Goal: Information Seeking & Learning: Learn about a topic

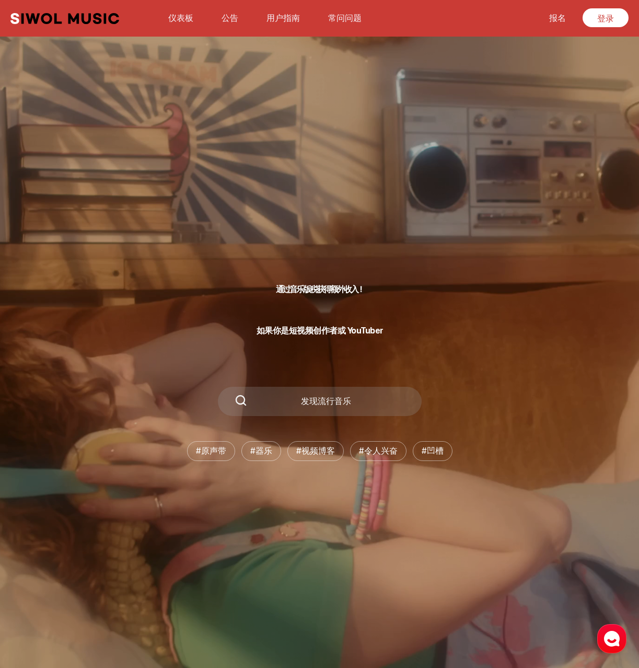
click at [562, 21] on font "报名" at bounding box center [558, 18] width 17 height 10
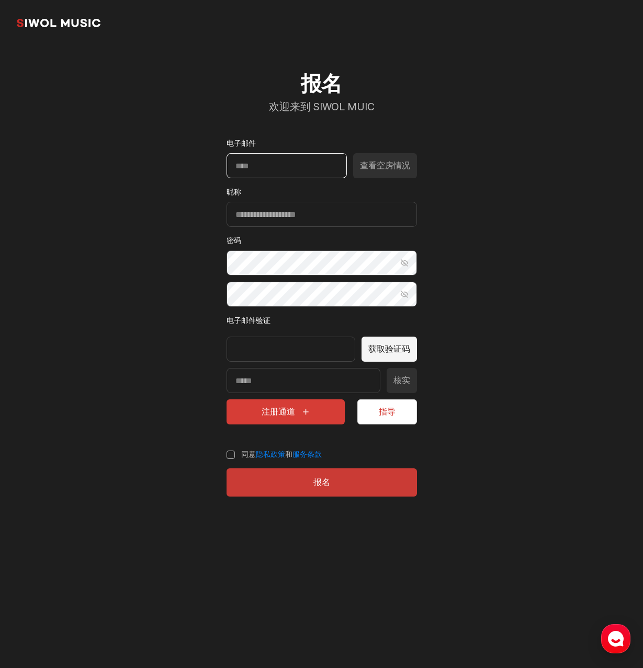
click at [272, 168] on input "电子邮件" at bounding box center [286, 165] width 120 height 25
type input "*"
type input "**********"
click at [450, 166] on section "**********" at bounding box center [321, 261] width 643 height 522
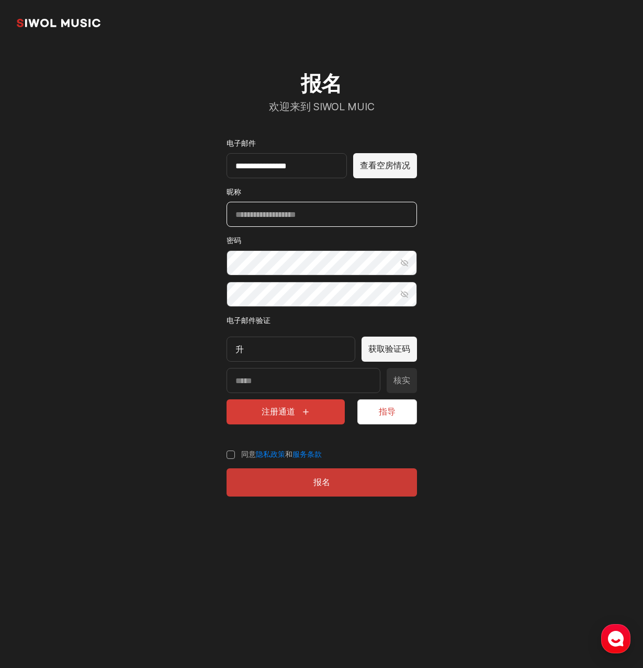
click at [310, 218] on input "昵称" at bounding box center [321, 214] width 190 height 25
drag, startPoint x: 264, startPoint y: 163, endPoint x: 214, endPoint y: 166, distance: 49.2
click at [214, 166] on div "**********" at bounding box center [321, 284] width 241 height 476
click at [271, 210] on input "昵称" at bounding box center [321, 214] width 190 height 25
paste input "******"
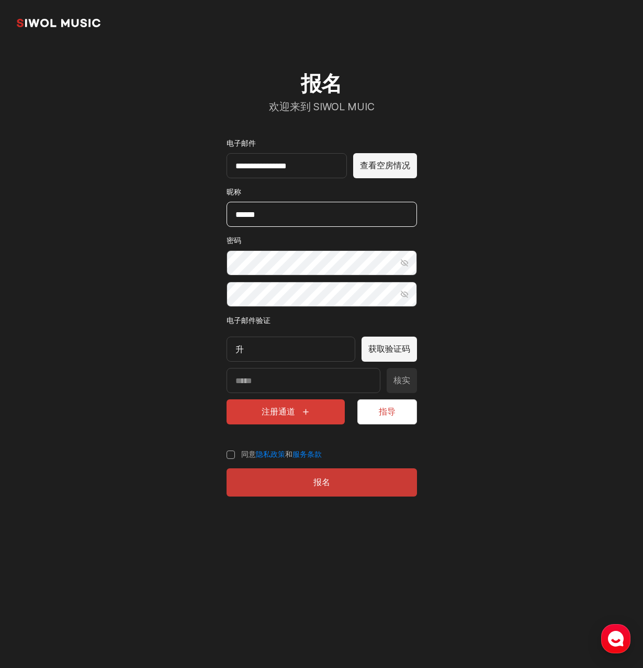
type input "******"
click at [164, 258] on section "**********" at bounding box center [321, 261] width 643 height 522
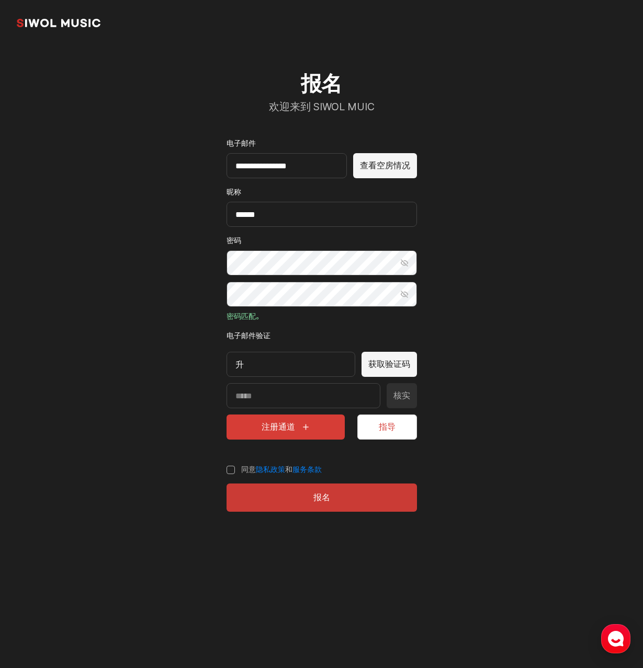
click at [178, 338] on section "**********" at bounding box center [321, 268] width 643 height 537
click at [246, 367] on div "升" at bounding box center [290, 364] width 129 height 25
click at [241, 369] on font "升" at bounding box center [239, 365] width 8 height 10
drag, startPoint x: 244, startPoint y: 370, endPoint x: 224, endPoint y: 372, distance: 19.5
click at [224, 372] on div "**********" at bounding box center [321, 291] width 241 height 491
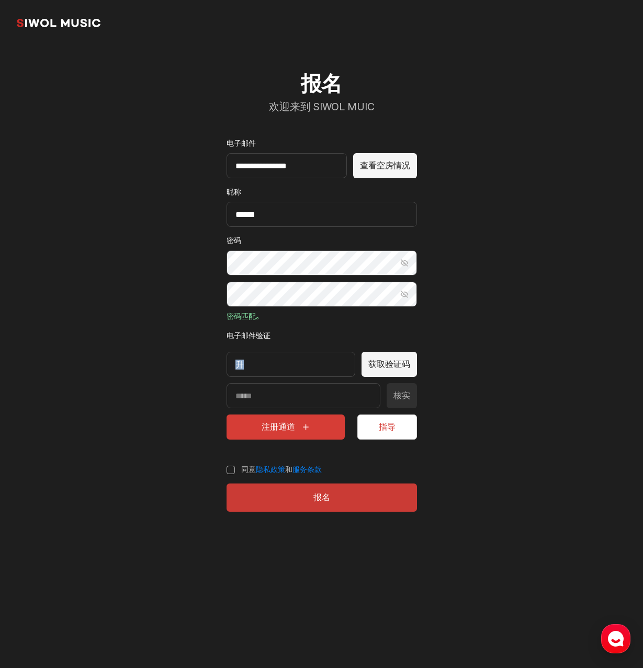
click at [162, 369] on section "**********" at bounding box center [321, 268] width 643 height 537
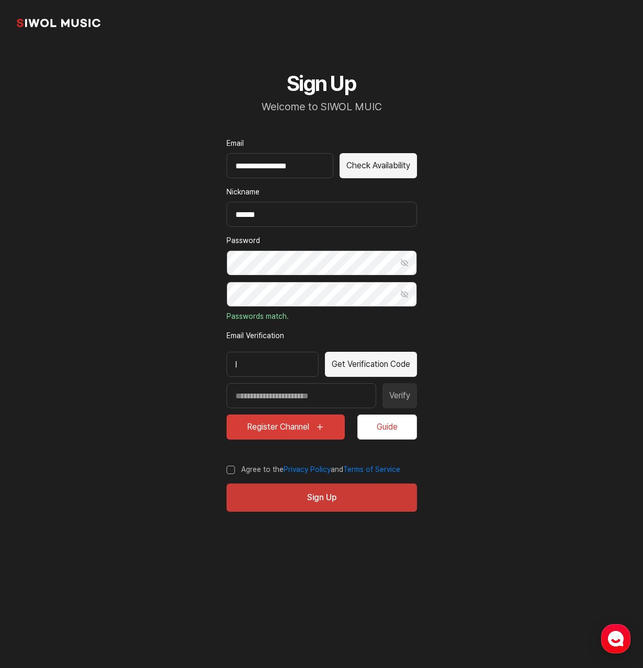
click at [291, 371] on div "l" at bounding box center [272, 364] width 92 height 25
click at [191, 371] on section "**********" at bounding box center [321, 268] width 643 height 537
click at [369, 367] on button "Get Verification Code" at bounding box center [371, 364] width 92 height 25
drag, startPoint x: 308, startPoint y: 173, endPoint x: 189, endPoint y: 168, distance: 118.8
click at [189, 168] on section "**********" at bounding box center [321, 268] width 643 height 537
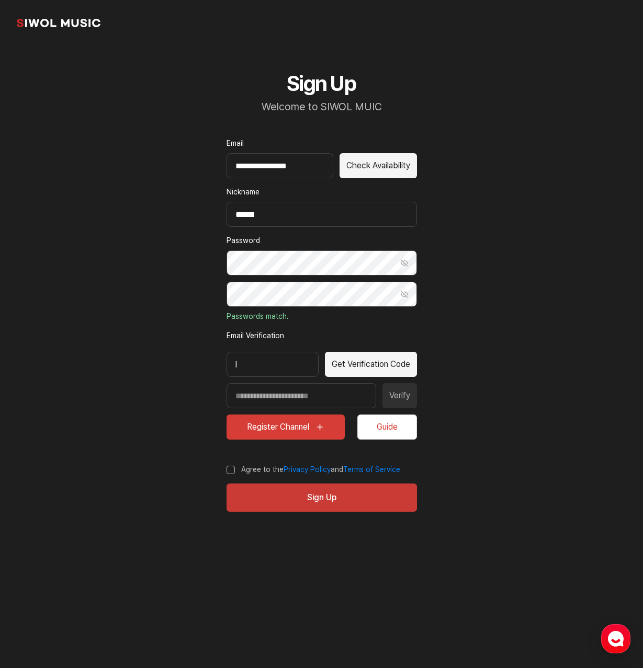
click at [268, 371] on div "l" at bounding box center [272, 364] width 92 height 25
click at [241, 368] on div "l" at bounding box center [272, 364] width 92 height 25
click at [239, 368] on div "l" at bounding box center [272, 364] width 92 height 25
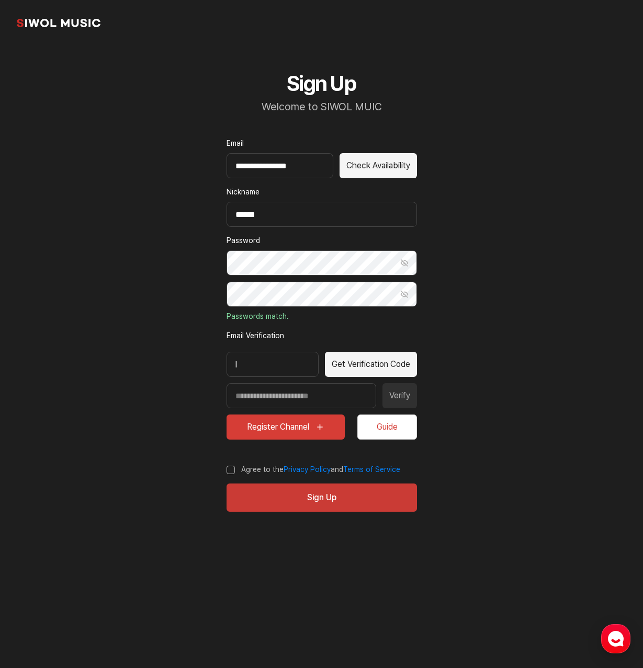
click at [283, 371] on div "l" at bounding box center [272, 364] width 92 height 25
click at [174, 373] on section "**********" at bounding box center [321, 268] width 643 height 537
click at [261, 167] on input "**********" at bounding box center [279, 165] width 107 height 25
drag, startPoint x: 324, startPoint y: 167, endPoint x: 204, endPoint y: 167, distance: 119.7
click at [204, 167] on div "**********" at bounding box center [321, 291] width 241 height 491
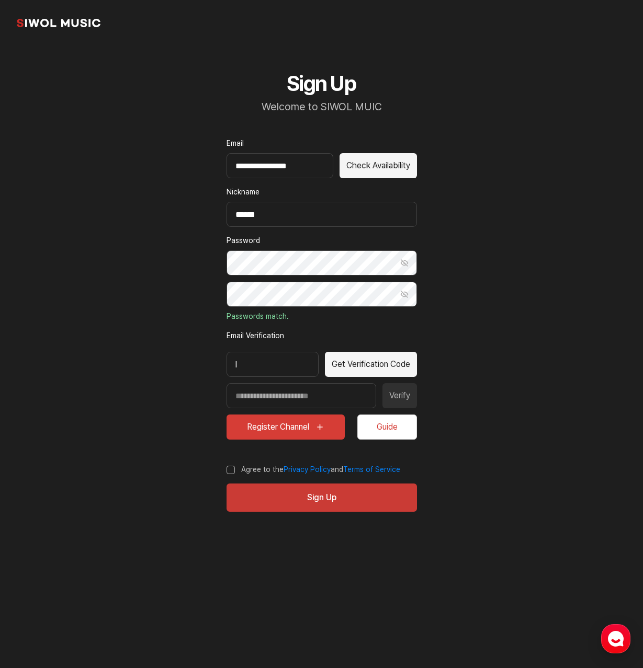
click at [242, 373] on div "l" at bounding box center [272, 364] width 92 height 25
click at [239, 370] on div "l" at bounding box center [272, 364] width 92 height 25
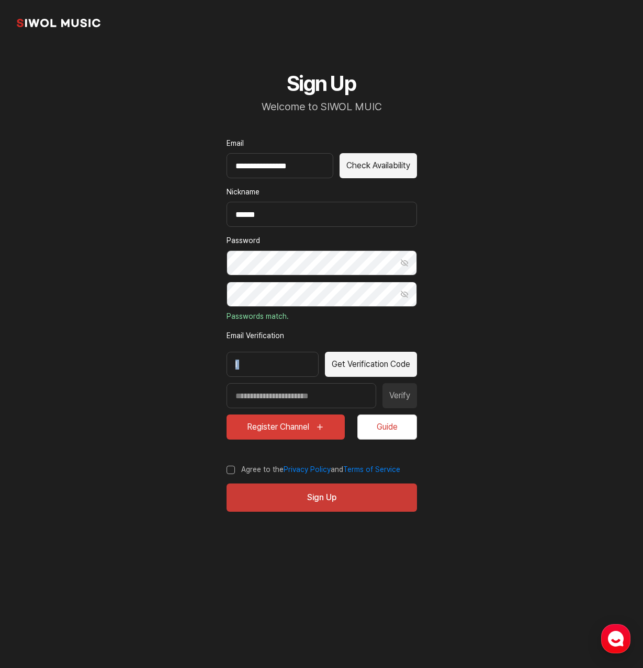
click at [239, 370] on div "l" at bounding box center [272, 364] width 92 height 25
click at [299, 406] on input "Enter verification code" at bounding box center [301, 395] width 150 height 25
click at [380, 369] on button "Get Verification Code" at bounding box center [371, 364] width 92 height 25
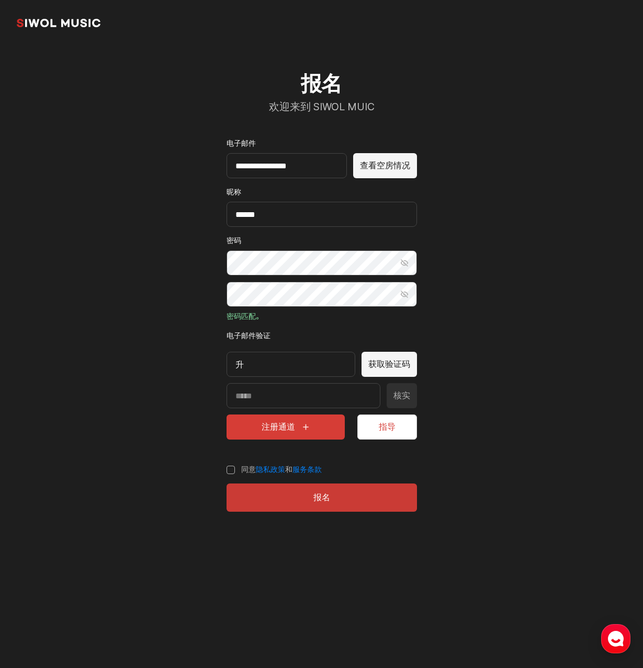
click at [234, 377] on div "升" at bounding box center [290, 364] width 129 height 25
click at [235, 370] on font "升" at bounding box center [239, 365] width 8 height 10
click at [243, 370] on div "升" at bounding box center [290, 364] width 129 height 25
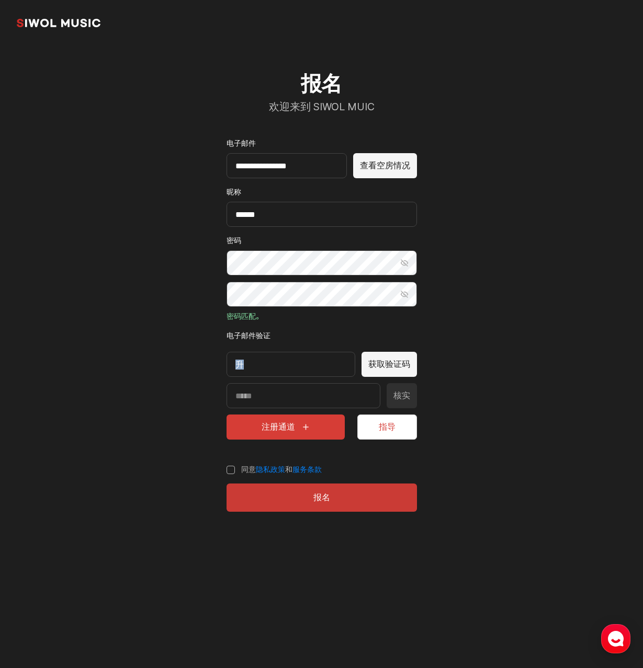
click at [243, 370] on div "升" at bounding box center [290, 364] width 129 height 25
click at [207, 385] on div "**********" at bounding box center [321, 291] width 241 height 491
click at [305, 431] on icon "submit" at bounding box center [305, 427] width 8 height 8
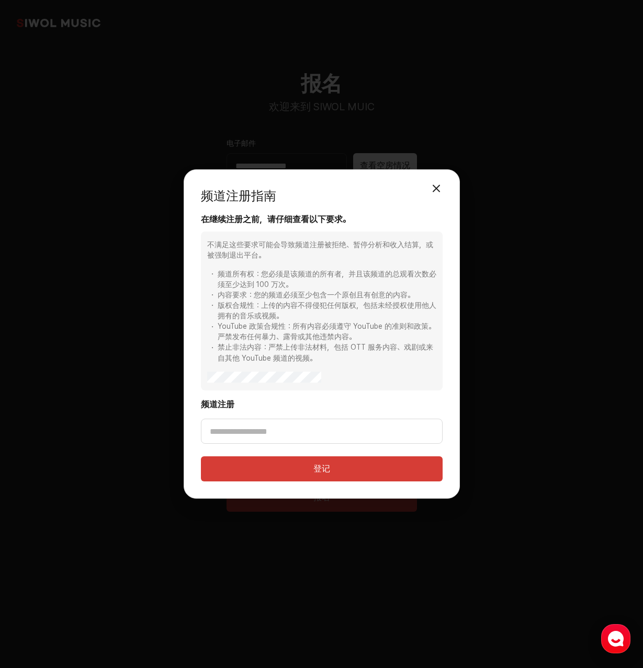
click at [439, 185] on button "모달 닫기" at bounding box center [436, 188] width 21 height 21
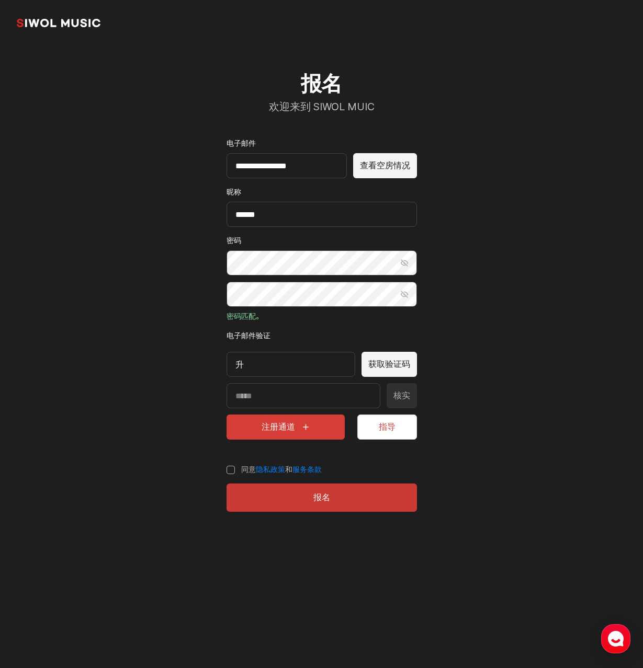
click at [492, 442] on section "**********" at bounding box center [321, 268] width 643 height 537
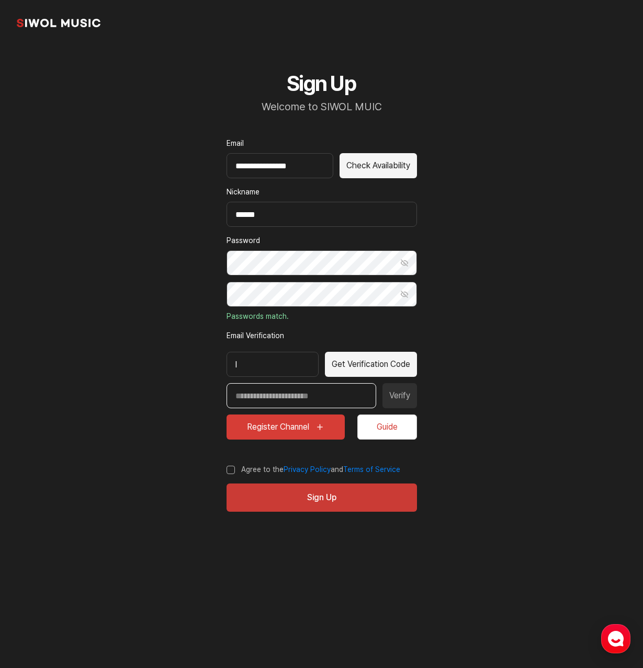
click at [270, 405] on input "Enter verification code" at bounding box center [301, 395] width 150 height 25
click at [244, 373] on div "l" at bounding box center [272, 364] width 92 height 25
click at [242, 369] on div "l" at bounding box center [272, 364] width 92 height 25
click at [241, 368] on div "l" at bounding box center [272, 364] width 92 height 25
click at [238, 368] on div "l" at bounding box center [272, 364] width 92 height 25
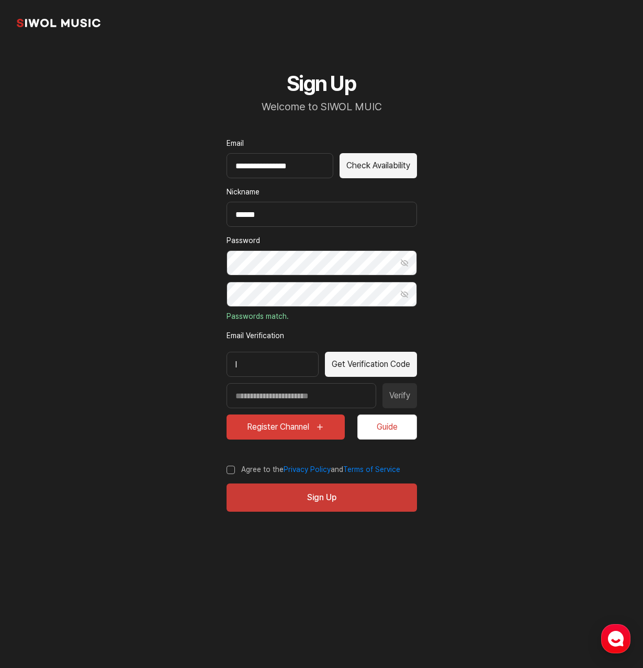
click at [238, 368] on div "l" at bounding box center [272, 364] width 92 height 25
click at [242, 335] on label "Email Verification" at bounding box center [321, 335] width 190 height 11
click at [461, 389] on section "**********" at bounding box center [321, 268] width 643 height 537
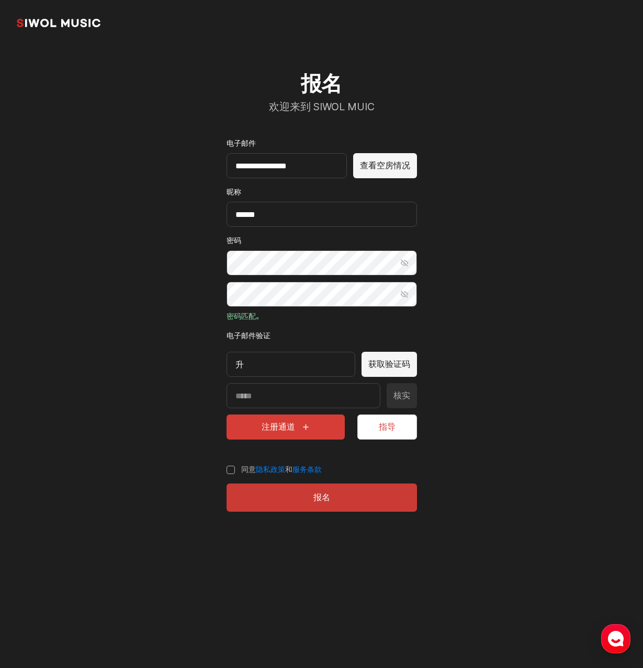
click at [506, 220] on section "**********" at bounding box center [321, 268] width 643 height 537
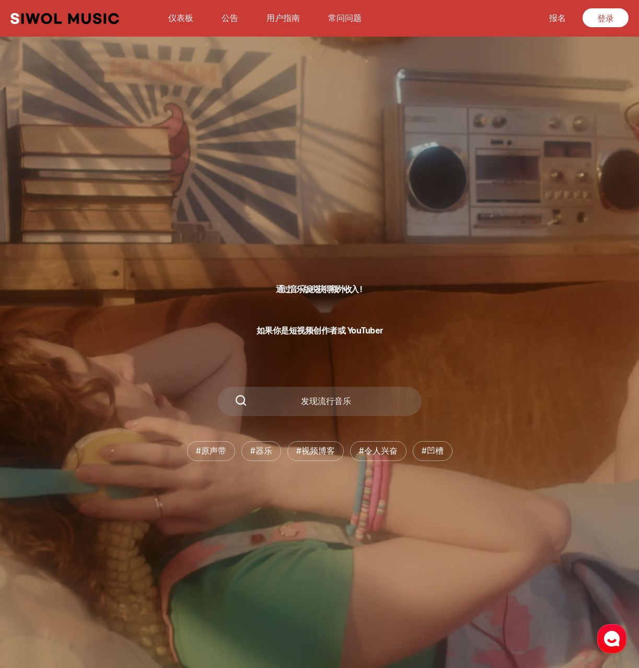
click at [345, 15] on font "常问问题" at bounding box center [344, 18] width 33 height 10
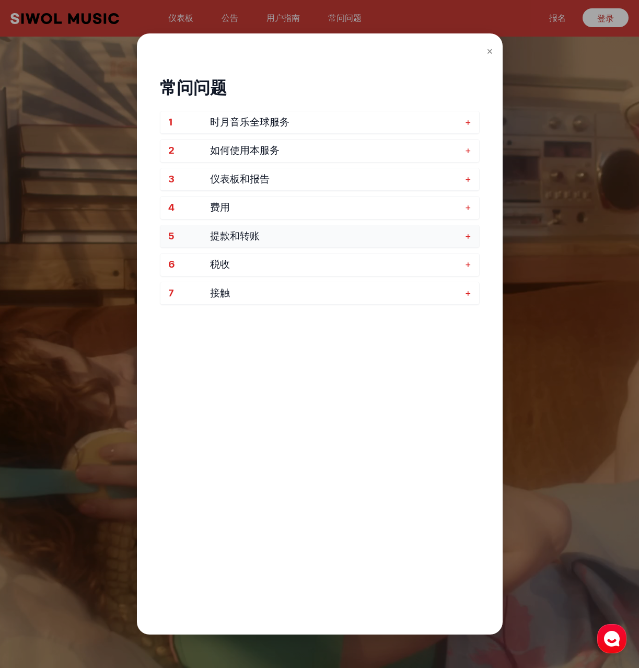
click at [292, 239] on span "提款和转账" at bounding box center [335, 237] width 250 height 12
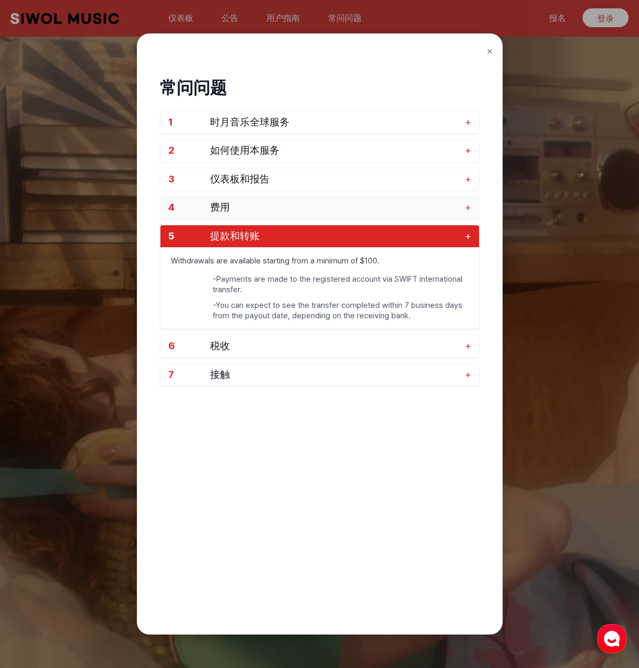
click at [266, 212] on span "费用" at bounding box center [335, 208] width 250 height 12
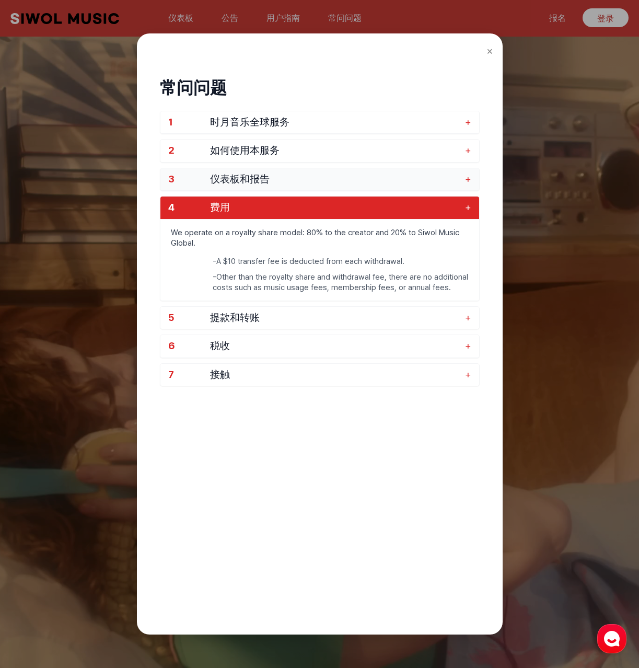
click at [298, 178] on span "仪表板和报告" at bounding box center [335, 180] width 250 height 12
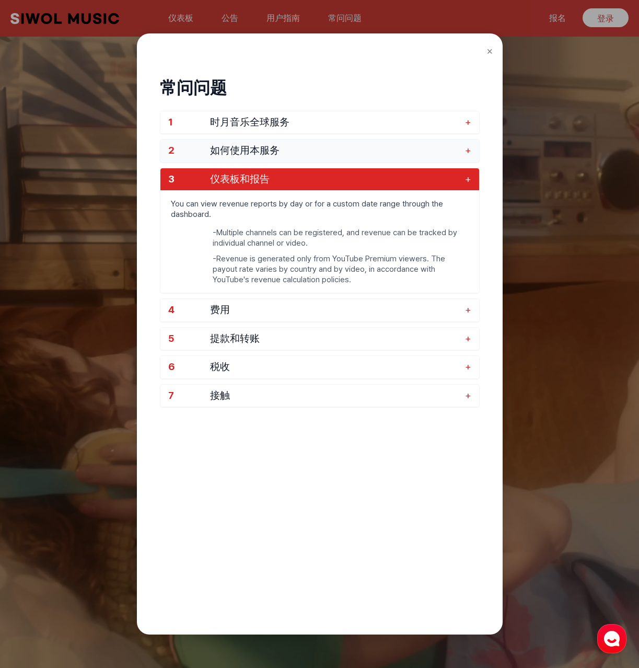
click at [302, 158] on button "2 如何使用本服务 +" at bounding box center [320, 151] width 319 height 22
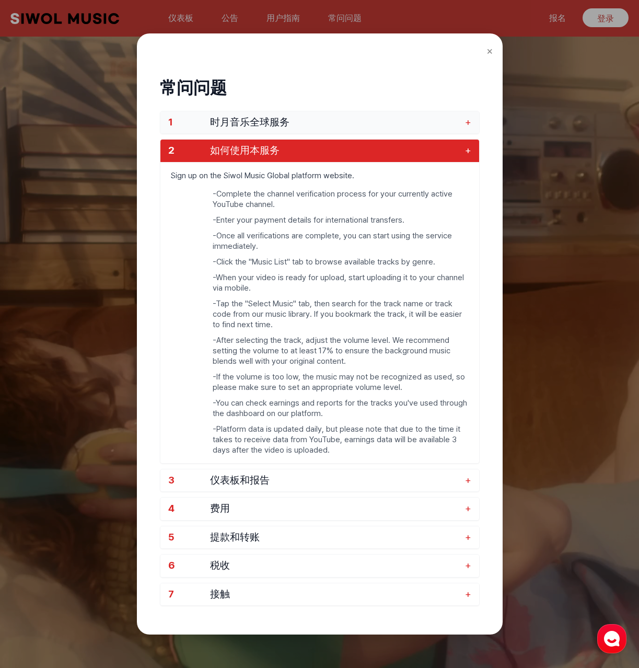
click at [307, 123] on span "时月音乐全球服务" at bounding box center [335, 123] width 250 height 12
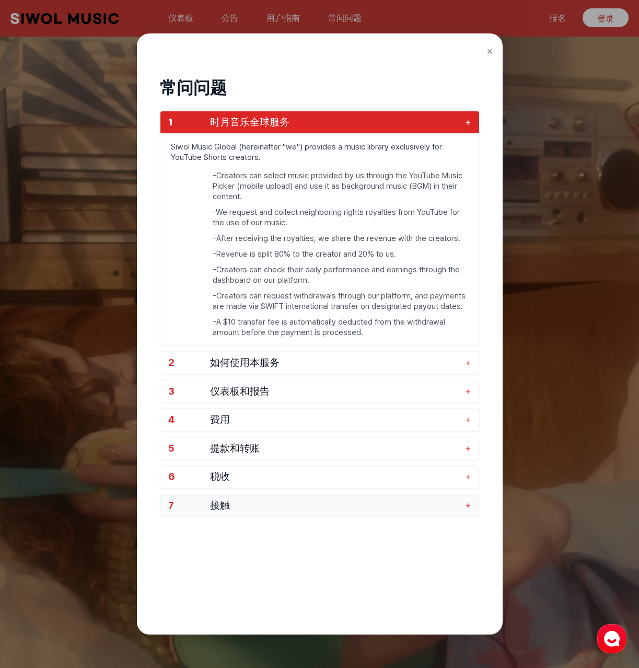
click at [258, 503] on span "接触" at bounding box center [335, 506] width 250 height 12
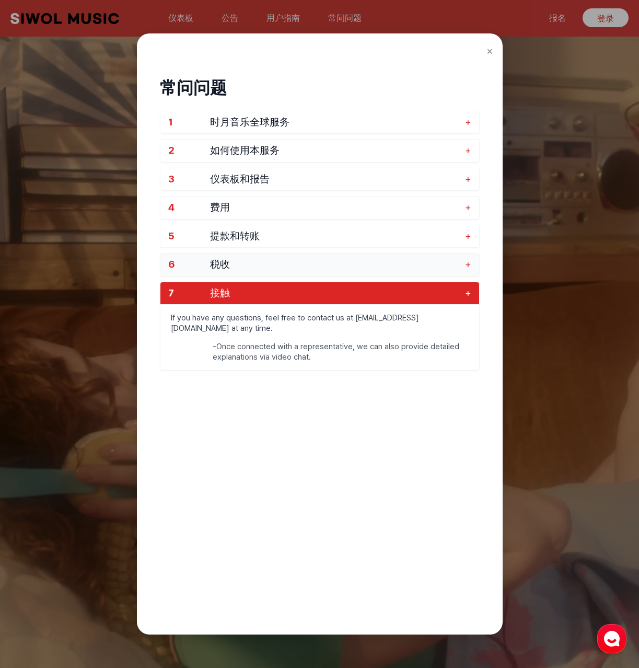
click at [268, 266] on span "税收" at bounding box center [335, 265] width 250 height 12
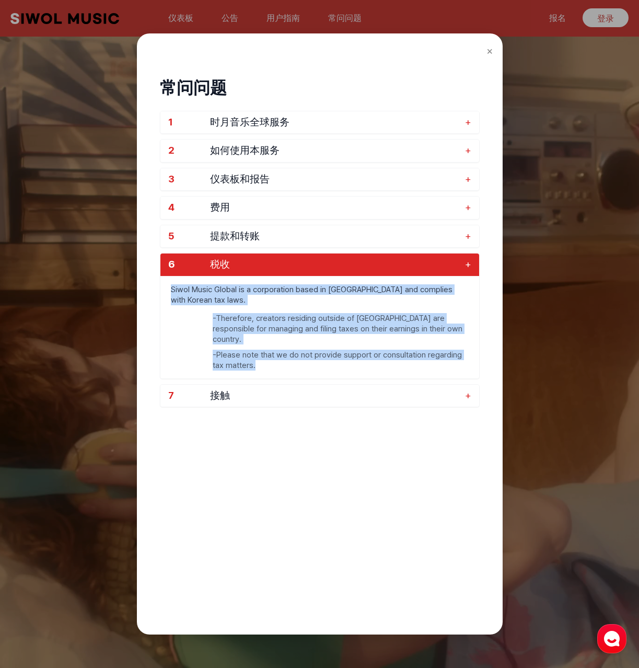
drag, startPoint x: 260, startPoint y: 359, endPoint x: 163, endPoint y: 278, distance: 125.9
click at [163, 278] on div "Siwol Music Global is a corporation based in [GEOGRAPHIC_DATA] and complies wit…" at bounding box center [320, 327] width 319 height 102
copy div "Siwol Music Global is a corporation based in [GEOGRAPHIC_DATA] and complies wit…"
click at [180, 270] on span "6" at bounding box center [189, 265] width 42 height 12
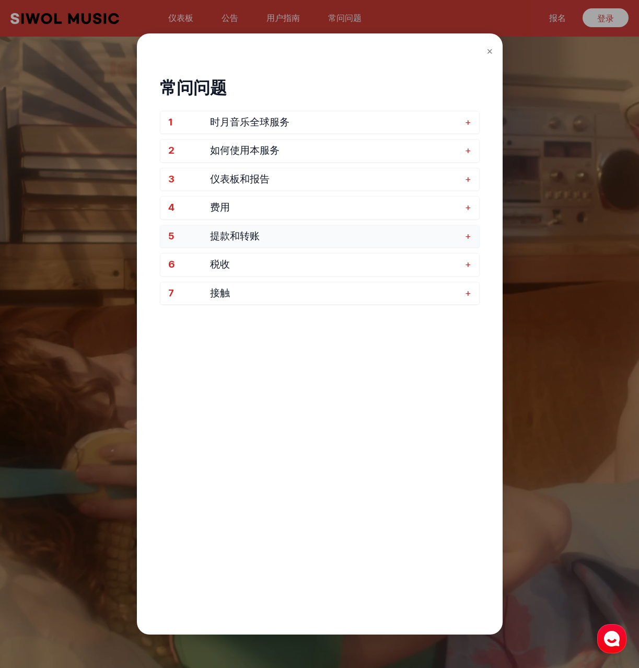
click at [246, 235] on font "提款和转账" at bounding box center [235, 236] width 50 height 12
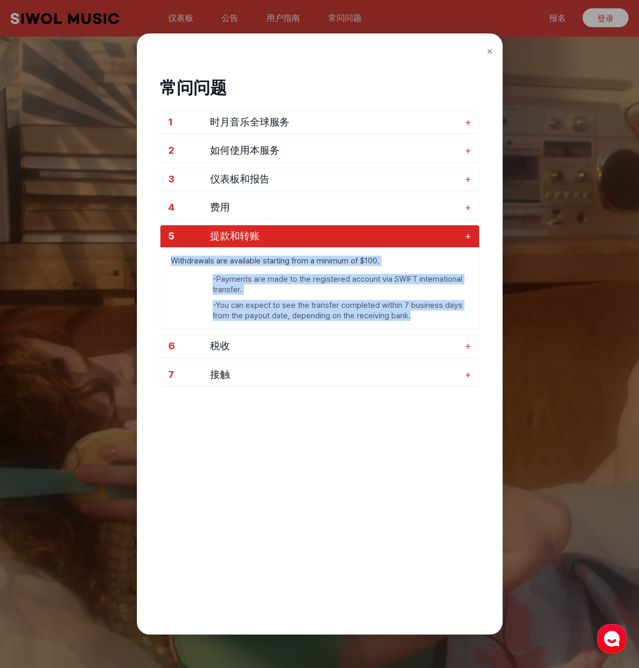
drag, startPoint x: 400, startPoint y: 314, endPoint x: 165, endPoint y: 260, distance: 241.4
click at [165, 260] on div "Withdrawals are available starting from a minimum of $100. - Payments are made …" at bounding box center [320, 288] width 319 height 82
copy div "Withdrawals are available starting from a minimum of $100. - Payments are made …"
click at [391, 240] on span "提款和转账" at bounding box center [335, 237] width 250 height 12
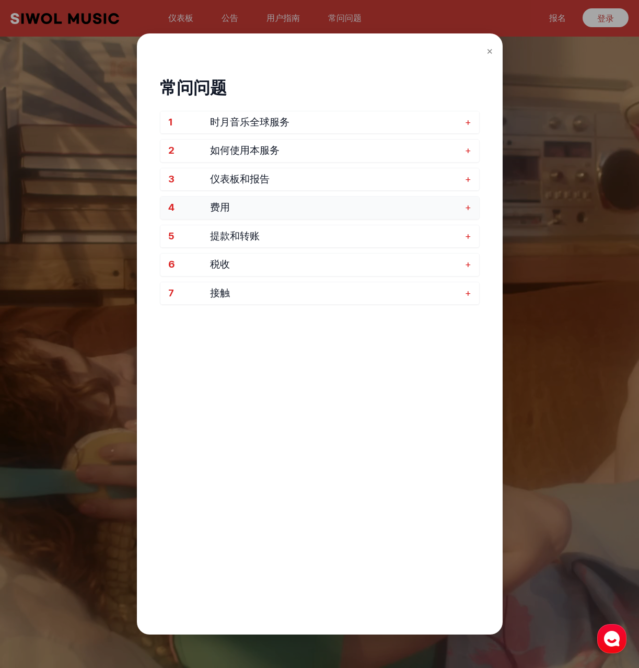
click at [290, 211] on span "费用" at bounding box center [335, 208] width 250 height 12
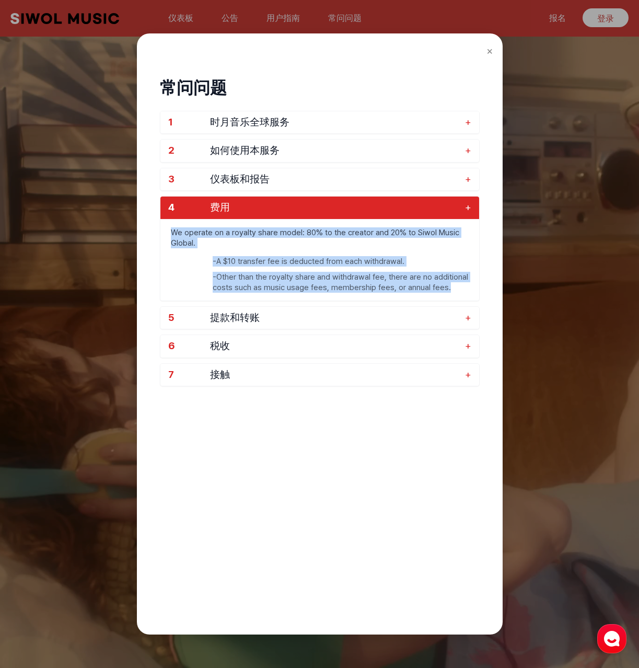
drag, startPoint x: 451, startPoint y: 287, endPoint x: 171, endPoint y: 234, distance: 285.3
click at [171, 234] on div "We operate on a royalty share model: 80% to the creator and 20% to Siwol Music …" at bounding box center [320, 260] width 319 height 82
copy div "We operate on a royalty share model: 80% to the creator and 20% to Siwol Music …"
click at [465, 209] on font "+" at bounding box center [468, 207] width 6 height 12
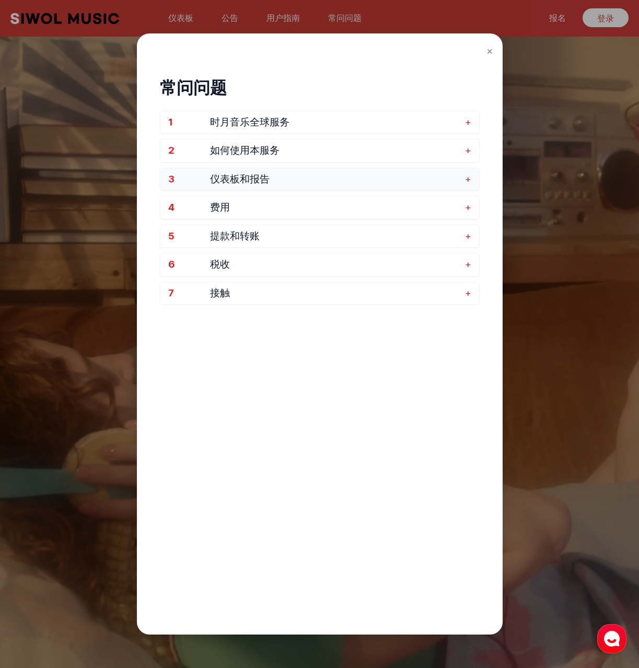
click at [404, 189] on button "3 仪表板和报告 +" at bounding box center [320, 179] width 319 height 22
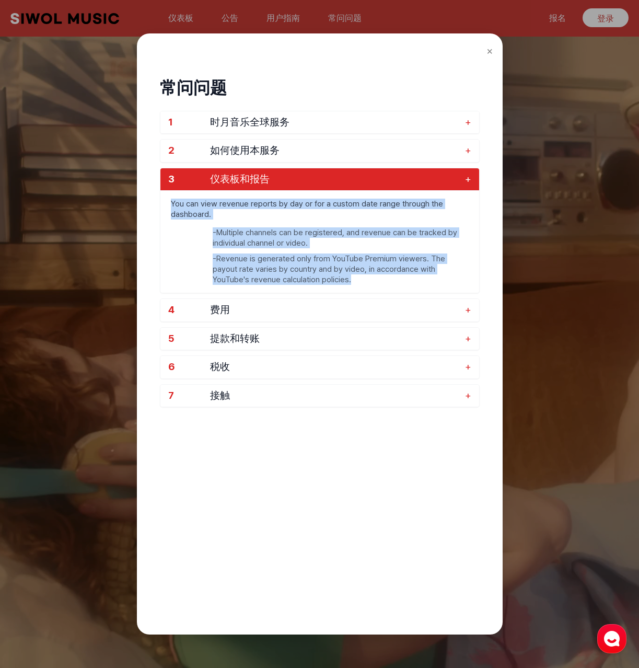
drag, startPoint x: 294, startPoint y: 280, endPoint x: 169, endPoint y: 207, distance: 144.6
click at [169, 207] on div "You can view revenue reports by day or for a custom date range through the dash…" at bounding box center [320, 241] width 319 height 102
copy div "You can view revenue reports by day or for a custom date range through the dash…"
click at [471, 178] on font "+" at bounding box center [468, 179] width 6 height 12
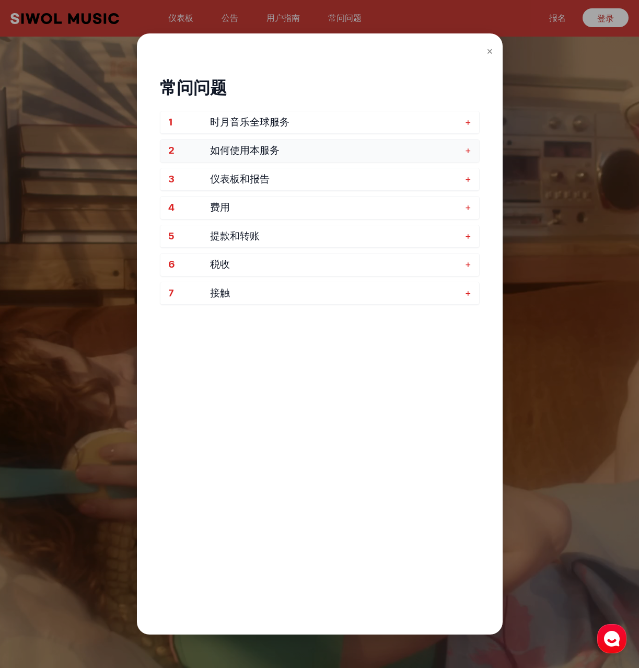
click at [380, 156] on span "如何使用本服务" at bounding box center [335, 151] width 250 height 12
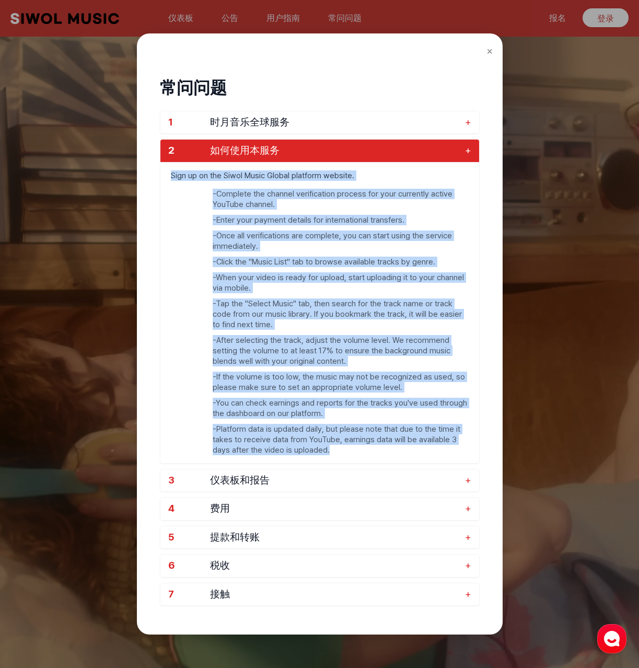
drag, startPoint x: 172, startPoint y: 174, endPoint x: 340, endPoint y: 446, distance: 320.3
click at [340, 446] on div "Sign up on the Siwol Music Global platform website. - Complete the channel veri…" at bounding box center [320, 312] width 319 height 301
copy div "Sign up on the Siwol Music Global platform website. - Complete the channel veri…"
click at [453, 122] on span "时月音乐全球服务" at bounding box center [335, 123] width 250 height 12
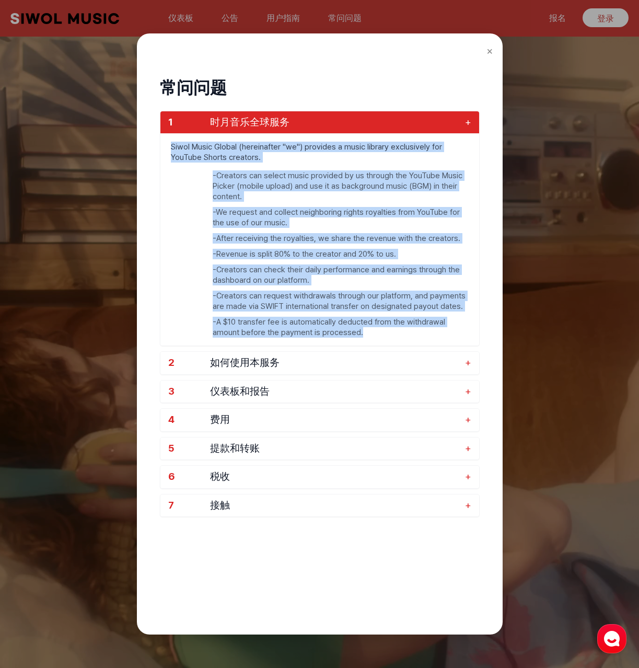
drag, startPoint x: 172, startPoint y: 145, endPoint x: 367, endPoint y: 339, distance: 275.1
click at [367, 339] on div "Siwol Music Global (hereinafter "we") provides a music library exclusively for …" at bounding box center [320, 239] width 319 height 212
copy div "Siwol Music Global (hereinafter "we") provides a music library exclusively for …"
click at [489, 53] on font "×" at bounding box center [490, 50] width 7 height 13
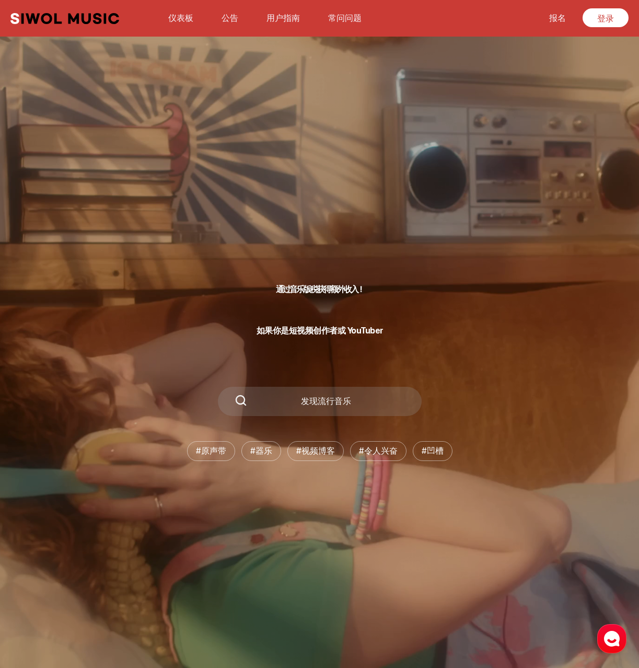
click at [224, 22] on font "公告" at bounding box center [230, 18] width 17 height 10
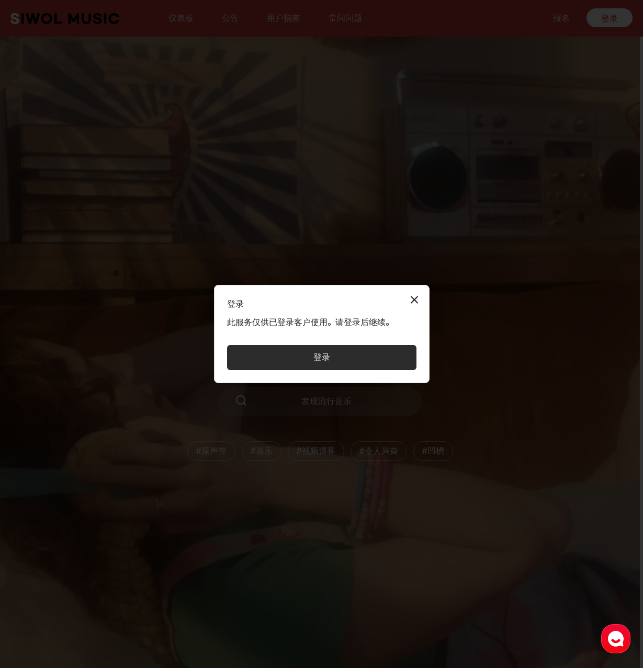
click at [409, 299] on button "关闭模式" at bounding box center [414, 300] width 21 height 21
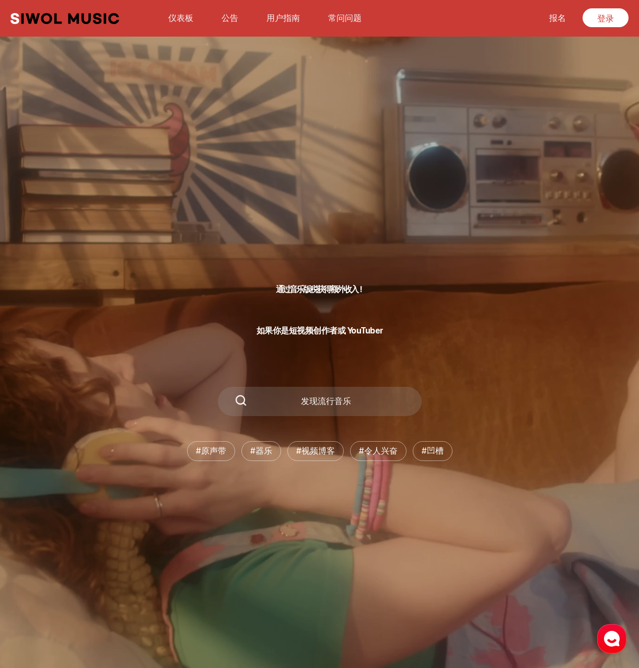
click at [178, 18] on font "仪表板" at bounding box center [180, 18] width 25 height 10
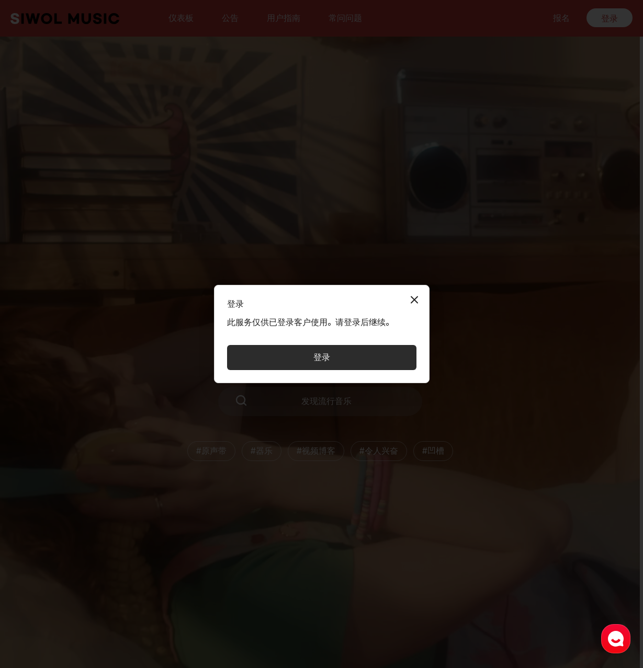
click at [416, 297] on button "关闭模式" at bounding box center [414, 300] width 21 height 21
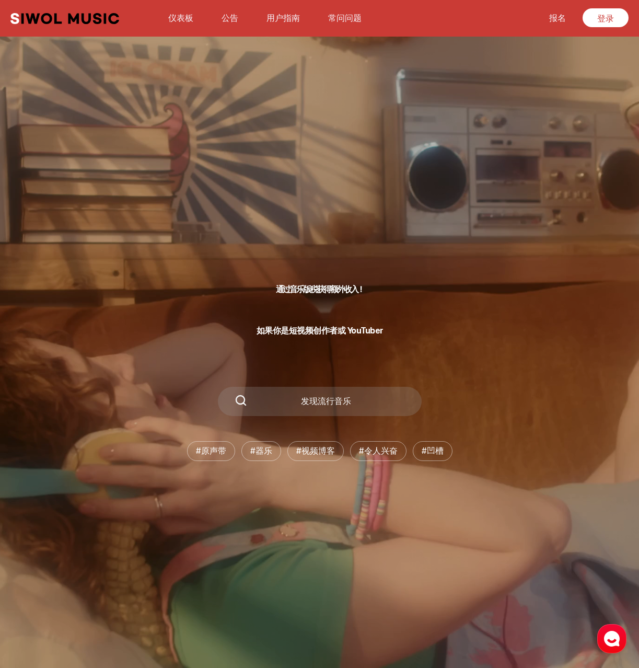
click at [268, 14] on font "用户指南" at bounding box center [283, 18] width 33 height 10
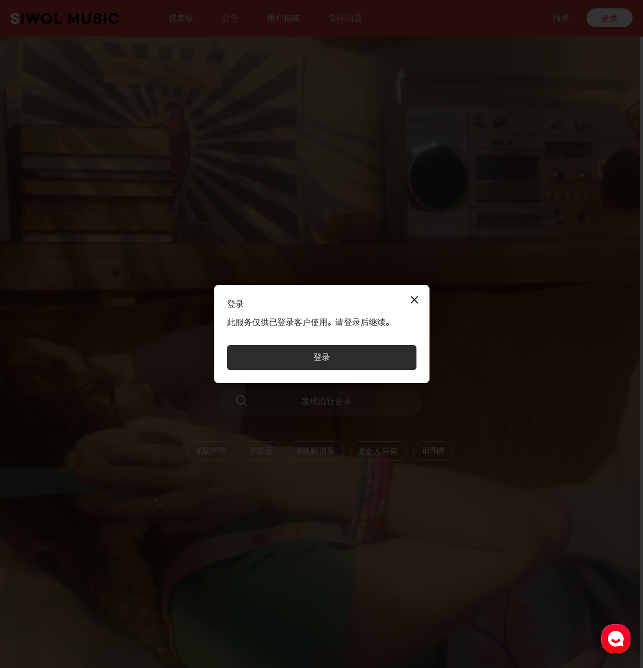
click at [412, 301] on button "关闭模式" at bounding box center [414, 300] width 21 height 21
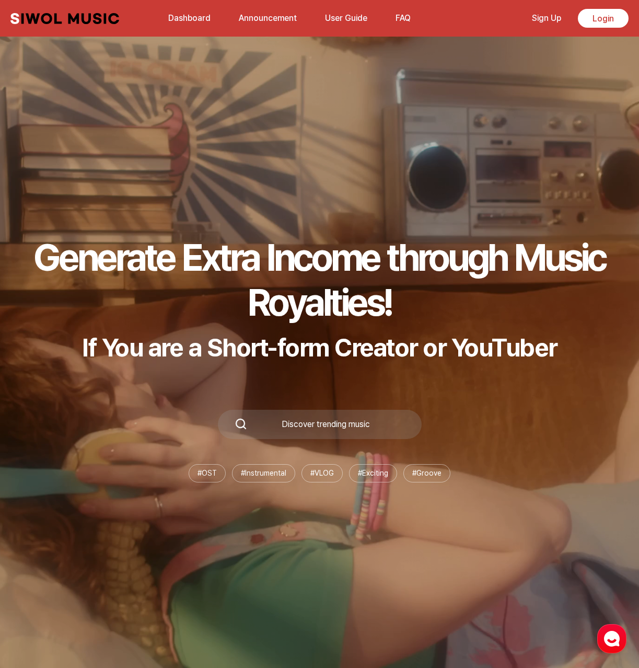
click at [60, 20] on link "Siwol Music" at bounding box center [64, 18] width 109 height 11
